Goal: Find specific page/section: Find specific page/section

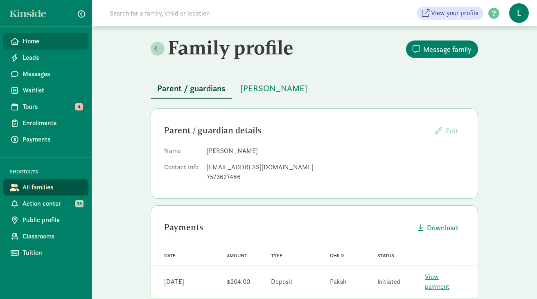
click at [39, 42] on span "Home" at bounding box center [51, 41] width 59 height 10
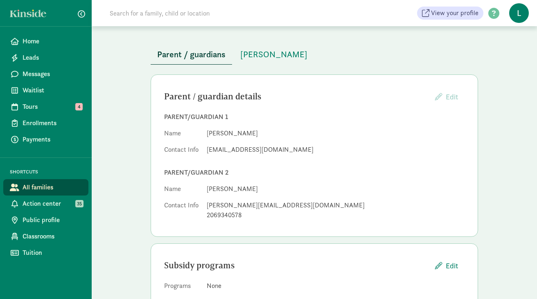
scroll to position [58, 0]
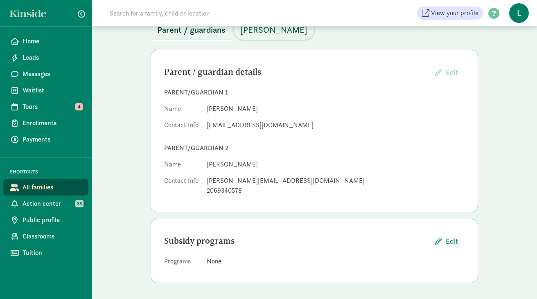
click at [252, 30] on span "Ada Shaw - Brown" at bounding box center [273, 29] width 67 height 13
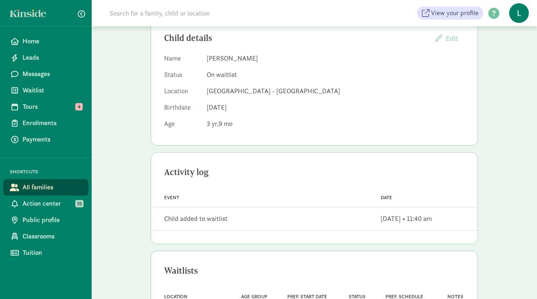
scroll to position [150, 0]
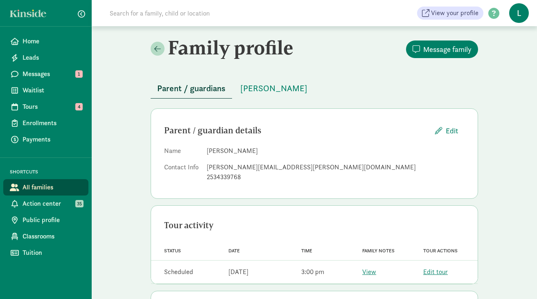
scroll to position [72, 0]
